Goal: Information Seeking & Learning: Learn about a topic

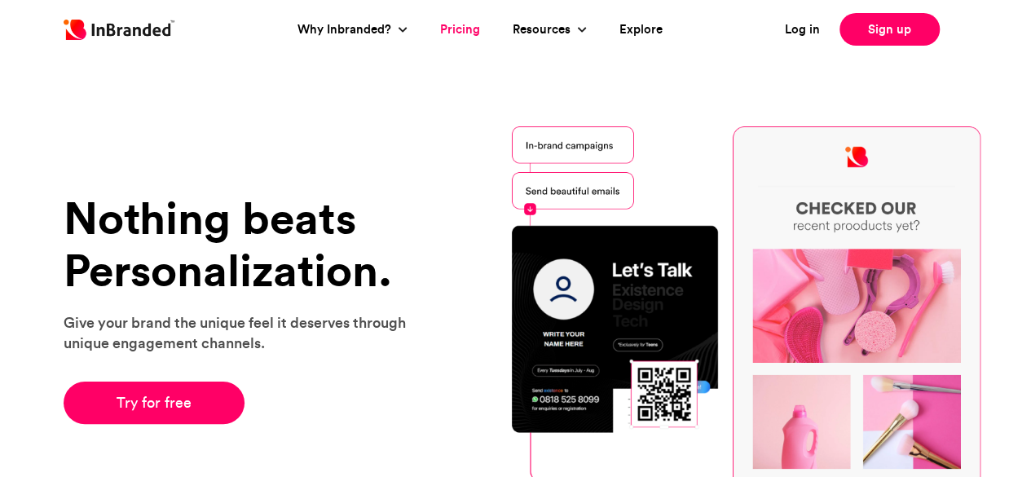
click at [464, 28] on link "Pricing" at bounding box center [460, 29] width 40 height 19
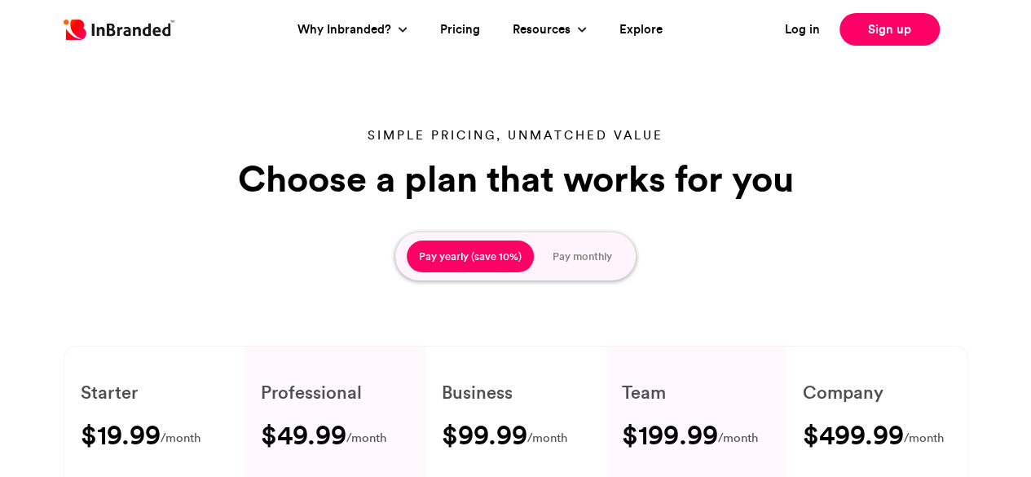
type input "****"
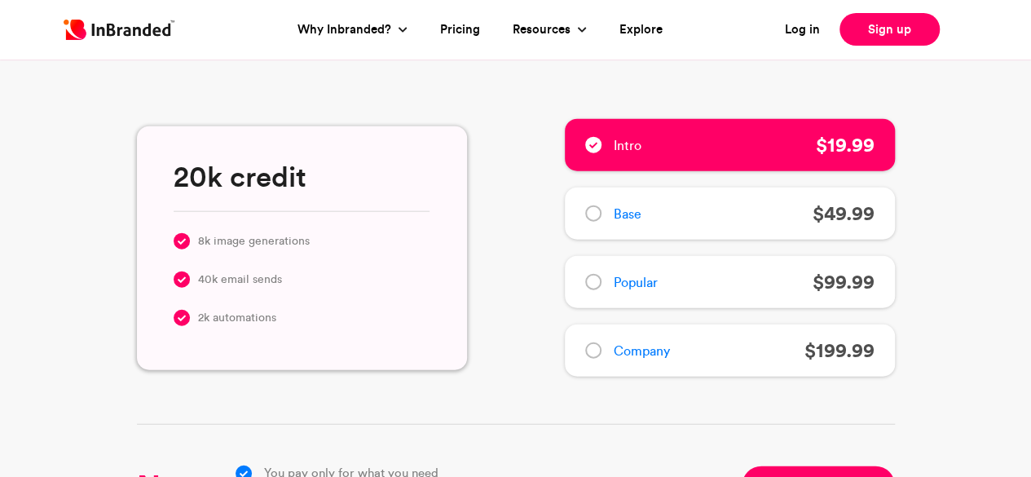
scroll to position [1793, 0]
